Goal: Communication & Community: Participate in discussion

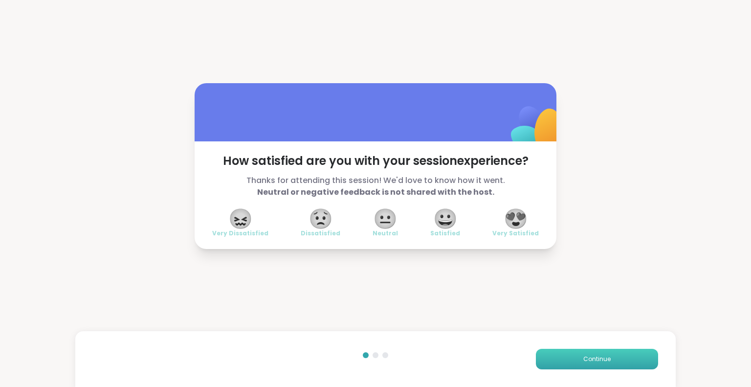
click at [606, 358] on button "Continue" at bounding box center [597, 359] width 122 height 21
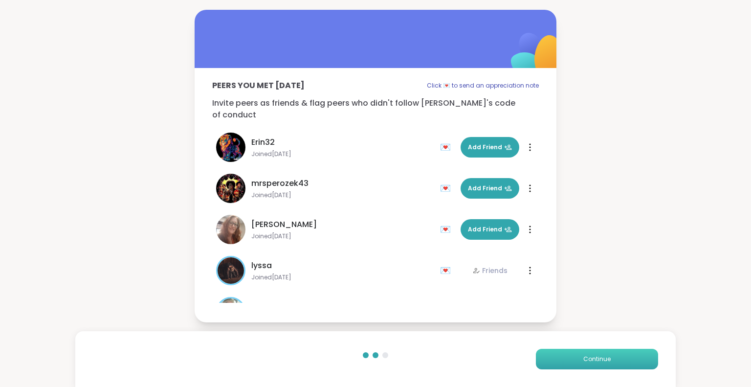
click at [606, 358] on button "Continue" at bounding box center [597, 359] width 122 height 21
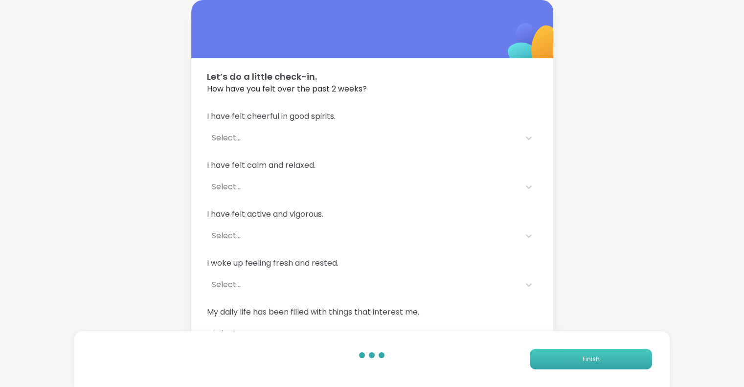
click at [606, 358] on button "Finish" at bounding box center [591, 359] width 122 height 21
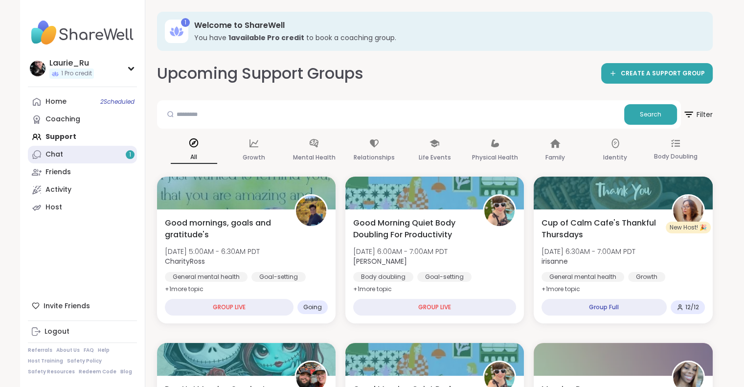
click at [105, 157] on link "Chat 1" at bounding box center [82, 155] width 109 height 18
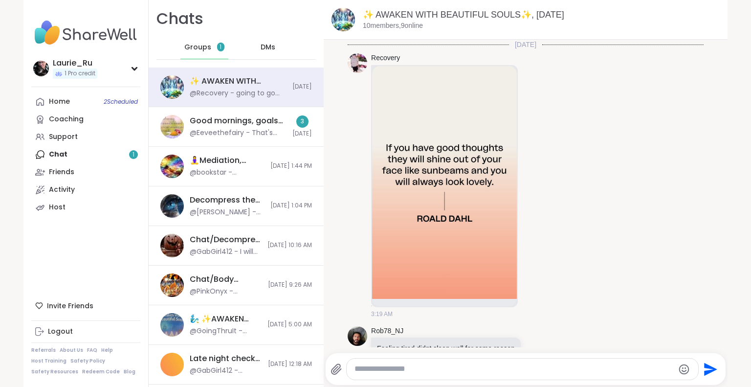
scroll to position [2035, 0]
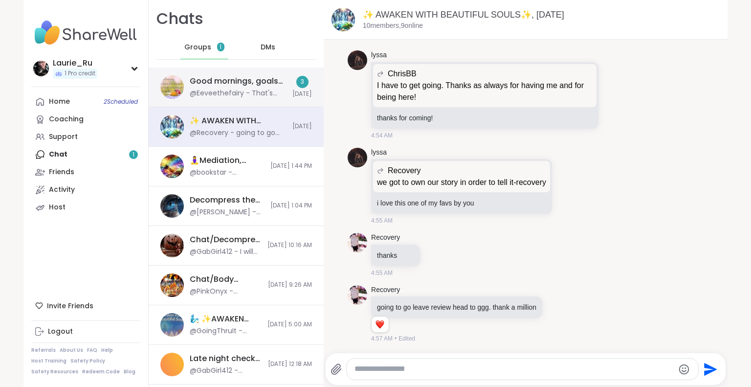
click at [211, 84] on div "Good mornings, goals and gratitude's, [DATE]" at bounding box center [238, 81] width 97 height 11
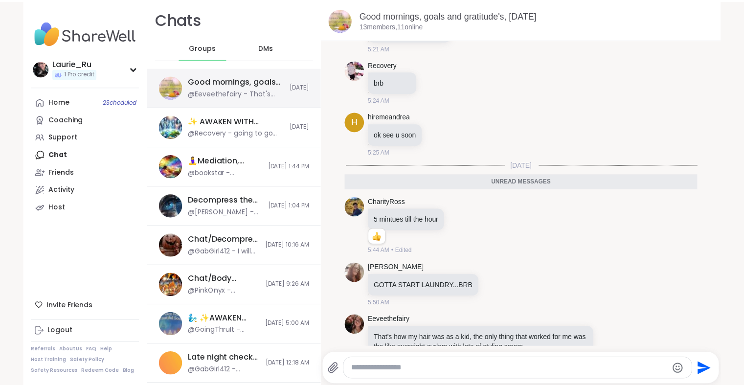
scroll to position [901, 0]
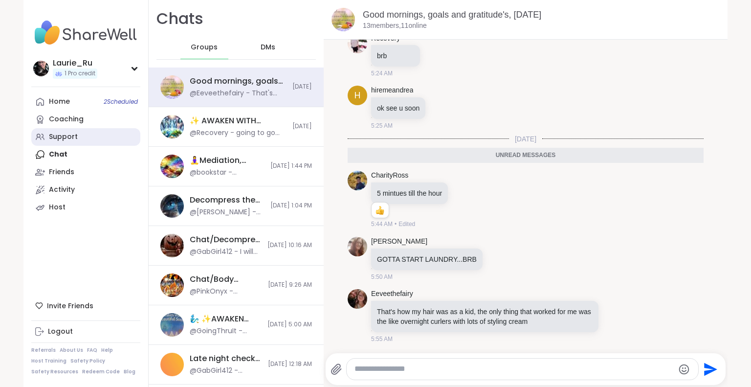
click at [70, 142] on link "Support" at bounding box center [85, 137] width 109 height 18
